Goal: Task Accomplishment & Management: Manage account settings

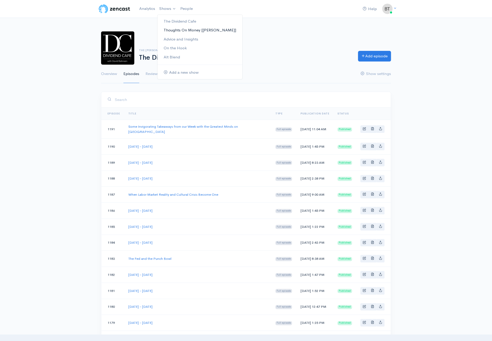
click at [169, 29] on link "Thoughts On Money [[PERSON_NAME]]" at bounding box center [199, 30] width 85 height 9
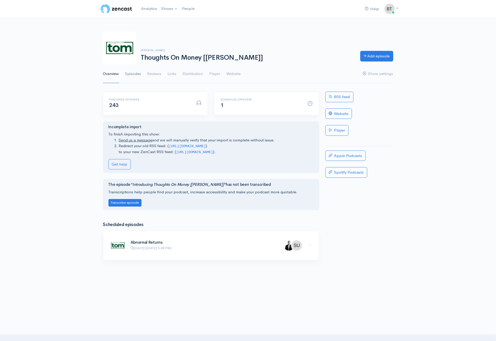
click at [137, 75] on link "Episodes" at bounding box center [133, 74] width 16 height 19
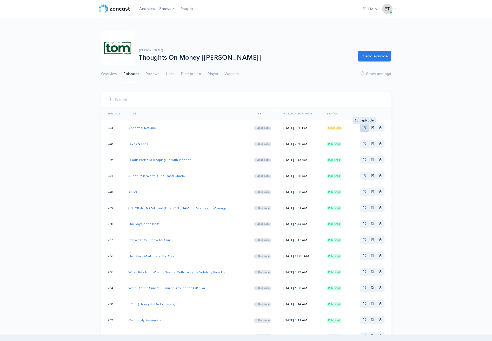
click at [365, 126] on span "Basic example" at bounding box center [364, 127] width 3 height 3
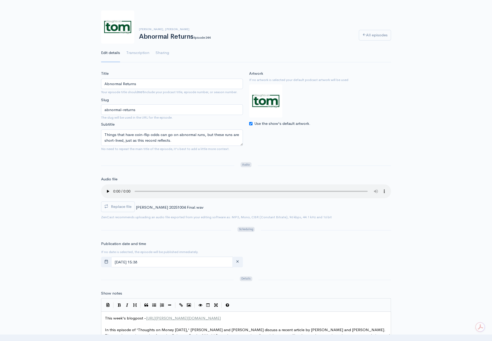
scroll to position [50, 0]
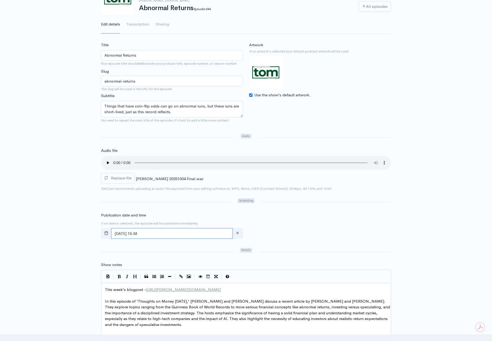
click at [170, 236] on input "[DATE] 15:38" at bounding box center [172, 233] width 122 height 11
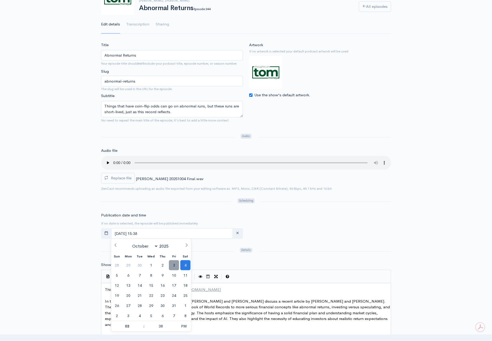
click at [175, 266] on span "3" at bounding box center [174, 265] width 10 height 10
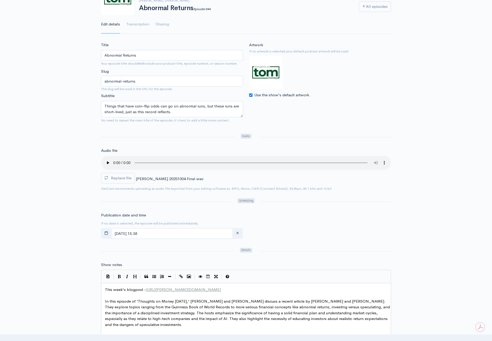
click at [325, 226] on div "Publication date and time If no date is selected, the episode will be published…" at bounding box center [246, 227] width 296 height 29
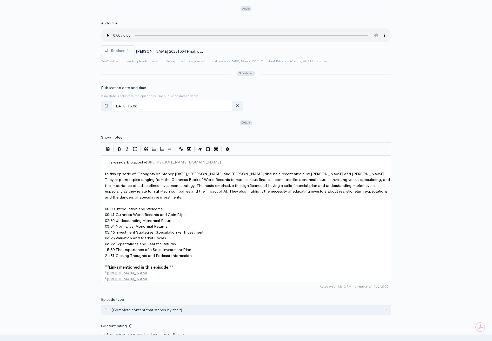
scroll to position [183, 0]
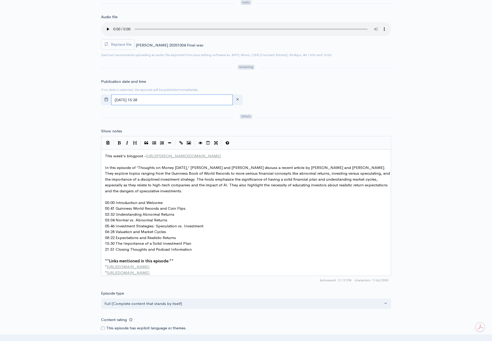
click at [166, 98] on input "[DATE] 15:38" at bounding box center [172, 100] width 122 height 11
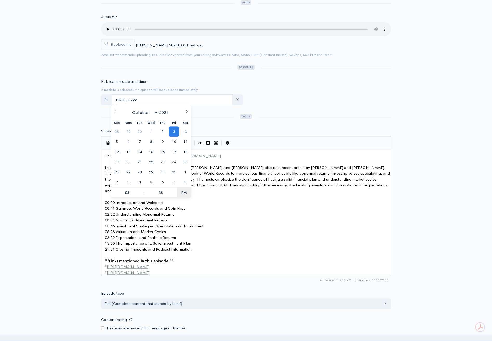
click at [186, 195] on span "PM" at bounding box center [184, 193] width 14 height 10
type input "[DATE] 03:38"
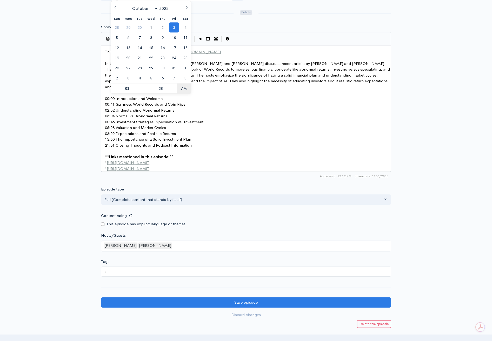
scroll to position [345, 0]
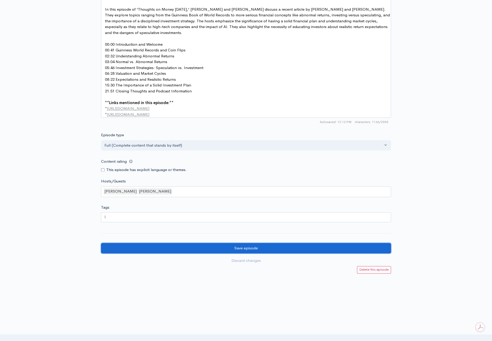
click at [261, 250] on input "Save episode" at bounding box center [246, 248] width 290 height 11
